Goal: Navigation & Orientation: Understand site structure

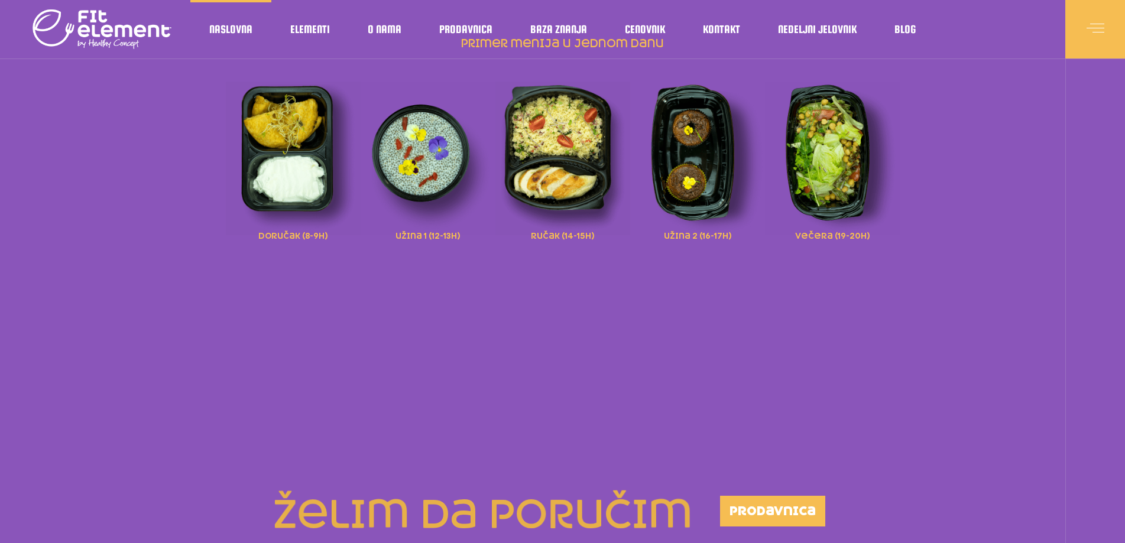
click at [278, 233] on span "doručak (8-9h)" at bounding box center [292, 234] width 69 height 13
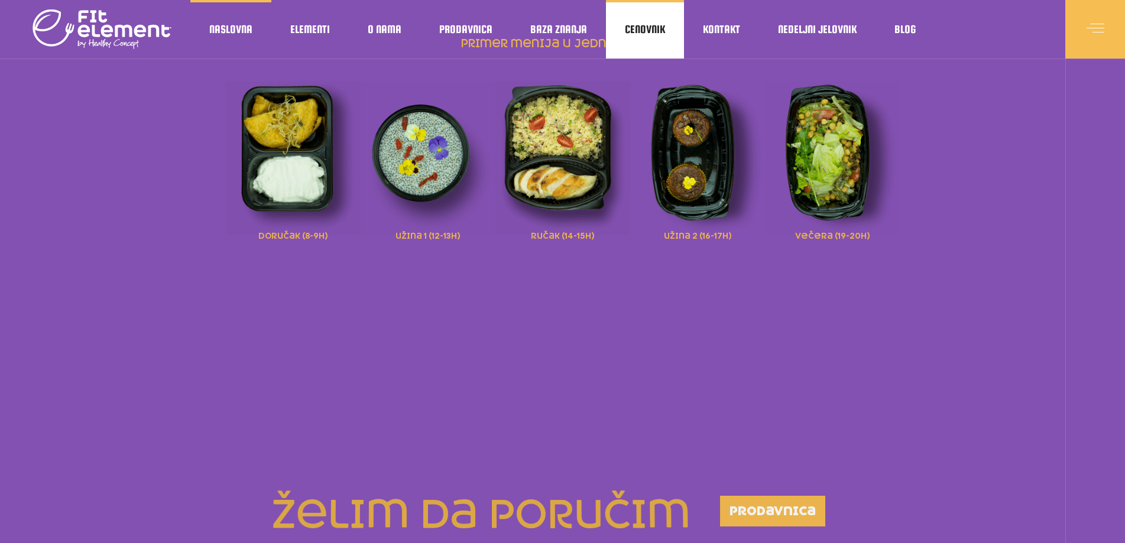
click at [649, 30] on span "Cenovnik" at bounding box center [645, 30] width 40 height 6
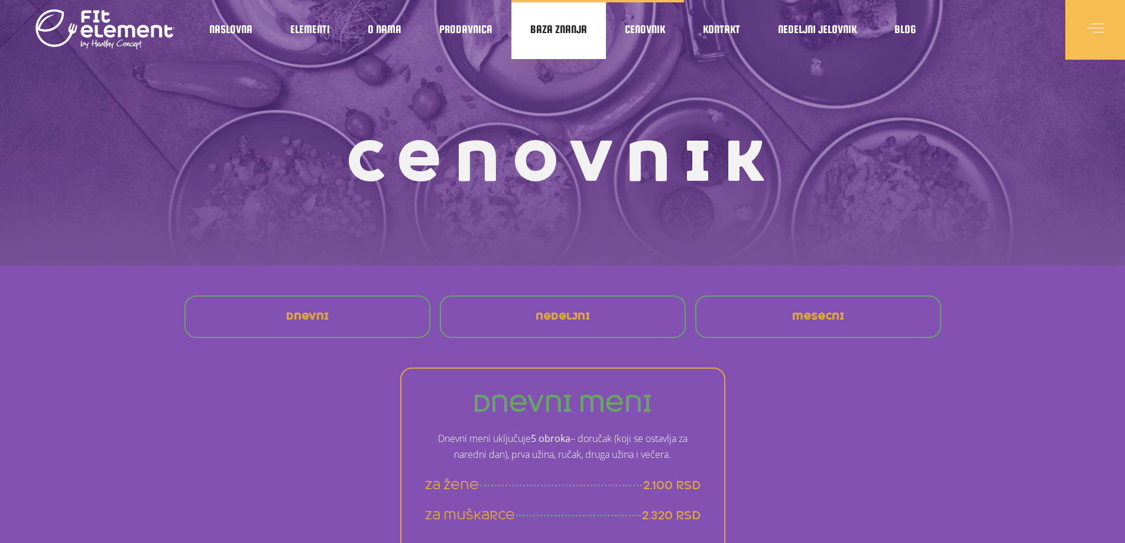
click at [549, 31] on span "Baza znanja" at bounding box center [558, 30] width 57 height 6
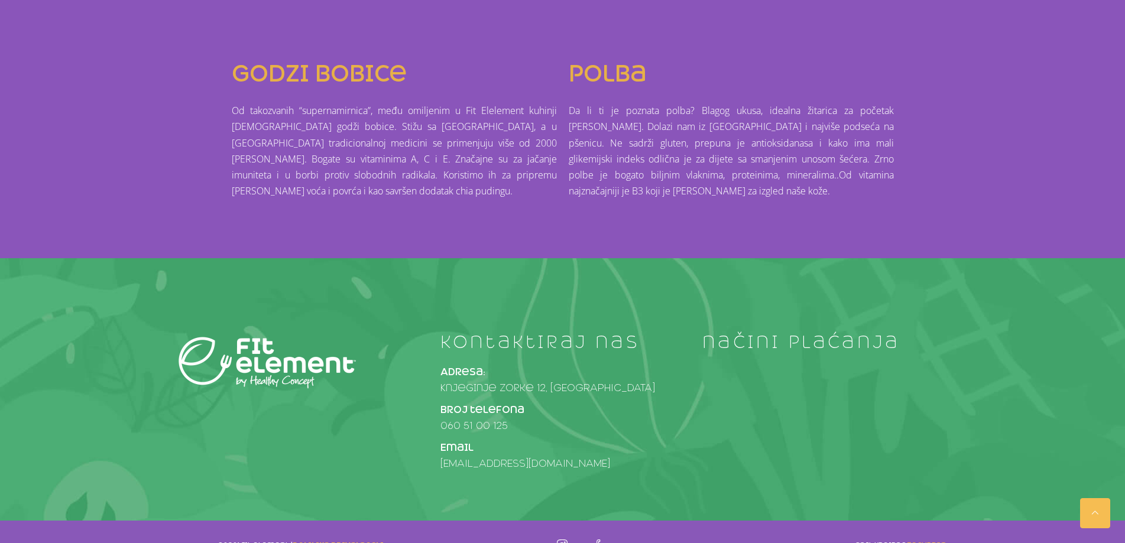
scroll to position [1005, 0]
